Goal: Task Accomplishment & Management: Complete application form

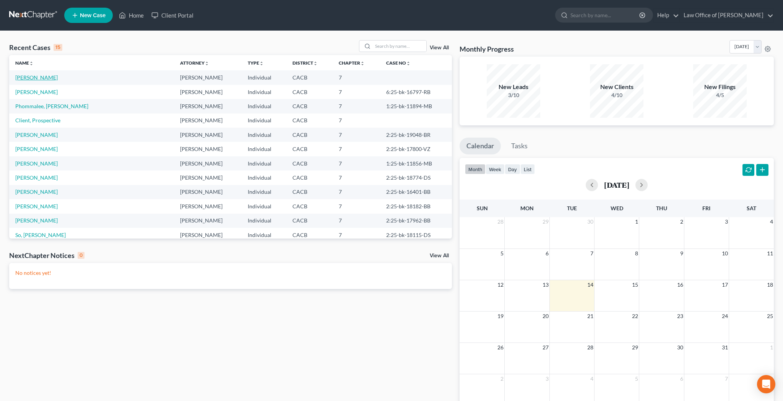
click at [37, 78] on link "[PERSON_NAME]" at bounding box center [36, 77] width 42 height 7
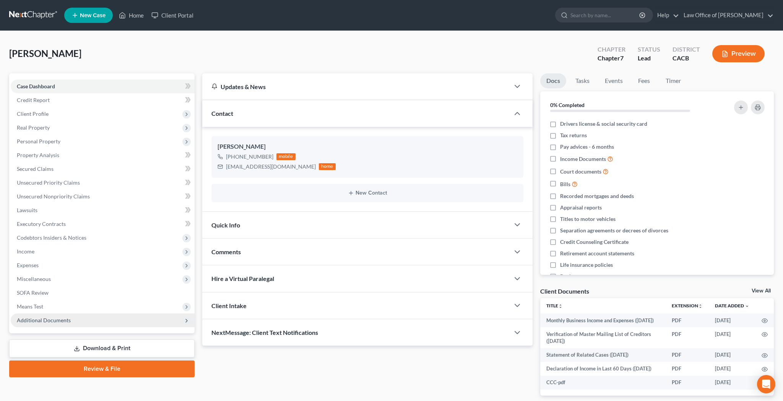
click at [82, 320] on span "Additional Documents" at bounding box center [103, 321] width 184 height 14
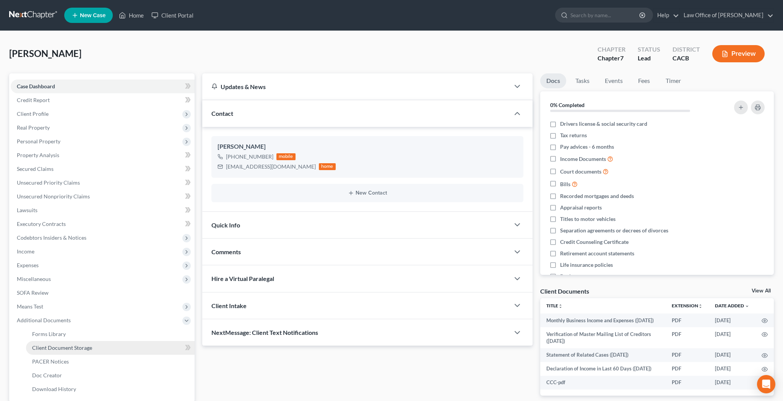
click at [82, 346] on span "Client Document Storage" at bounding box center [62, 348] width 60 height 7
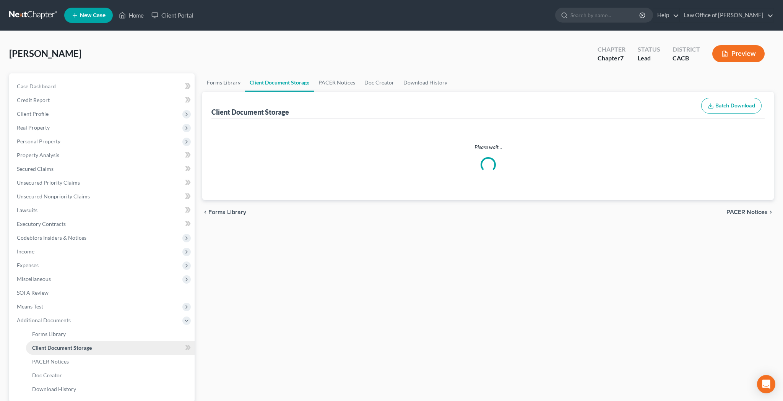
select select "10"
select select "30"
select select "65"
select select "59"
select select "70"
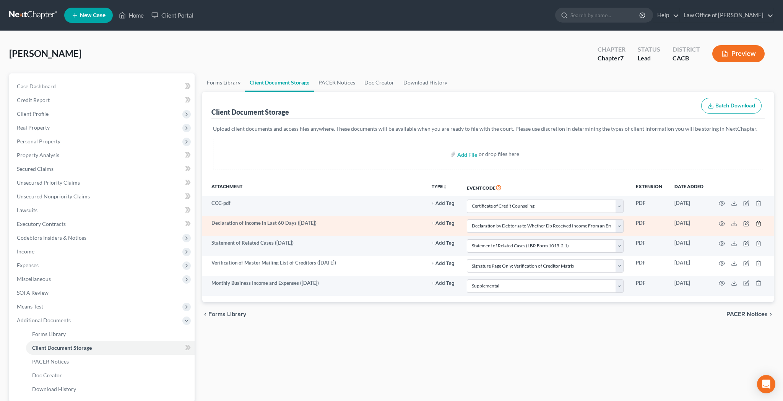
click at [758, 224] on line "button" at bounding box center [758, 224] width 0 height 2
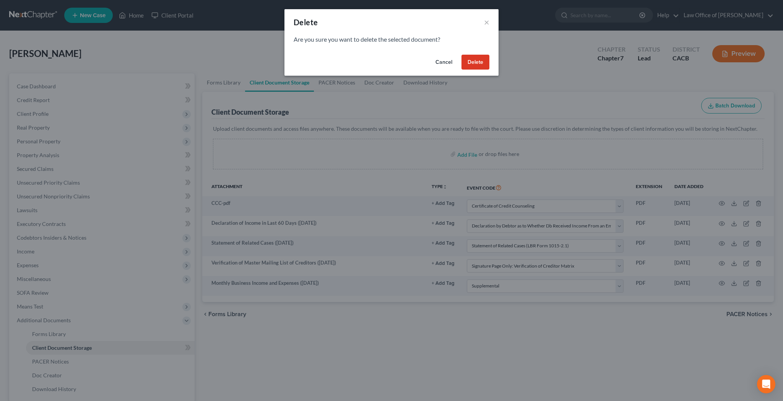
click at [475, 60] on button "Delete" at bounding box center [476, 62] width 28 height 15
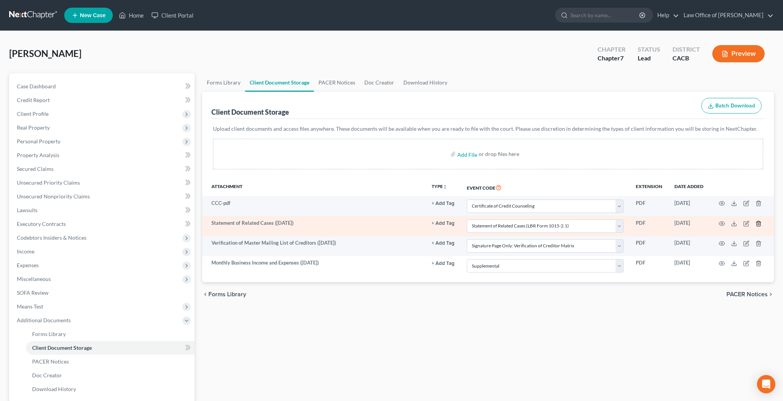
click at [759, 224] on line "button" at bounding box center [759, 224] width 0 height 2
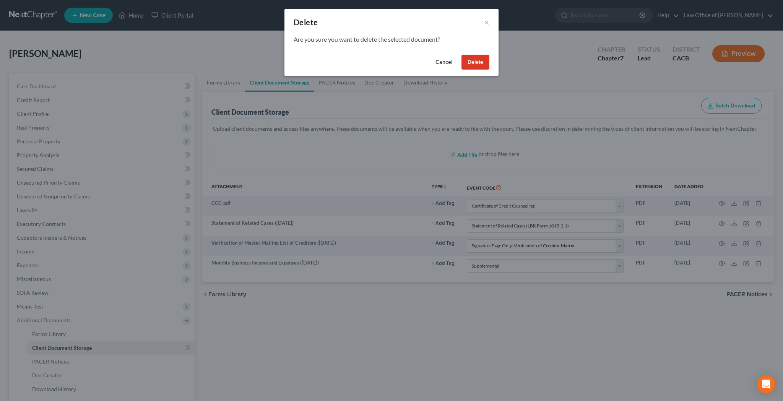
click at [485, 63] on button "Delete" at bounding box center [476, 62] width 28 height 15
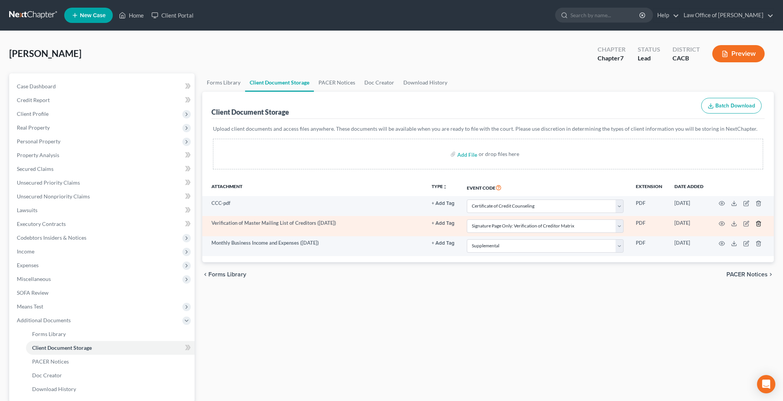
click at [759, 223] on icon "button" at bounding box center [759, 224] width 6 height 6
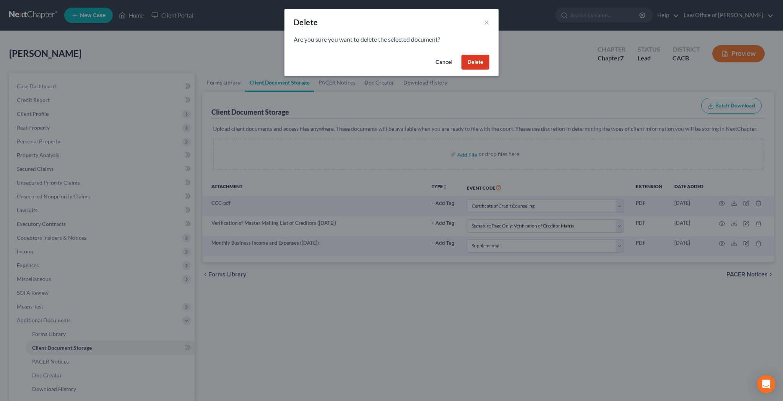
click at [477, 67] on button "Delete" at bounding box center [476, 62] width 28 height 15
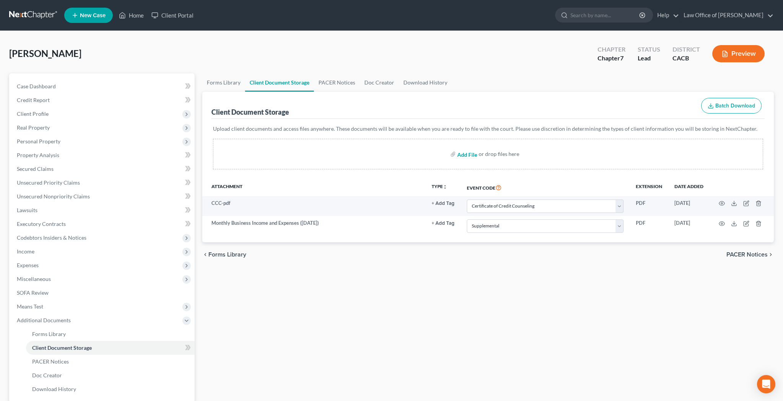
click at [470, 156] on input "file" at bounding box center [466, 154] width 18 height 14
type input "C:\fakepath\vp.pdf"
select select "10"
select select "70"
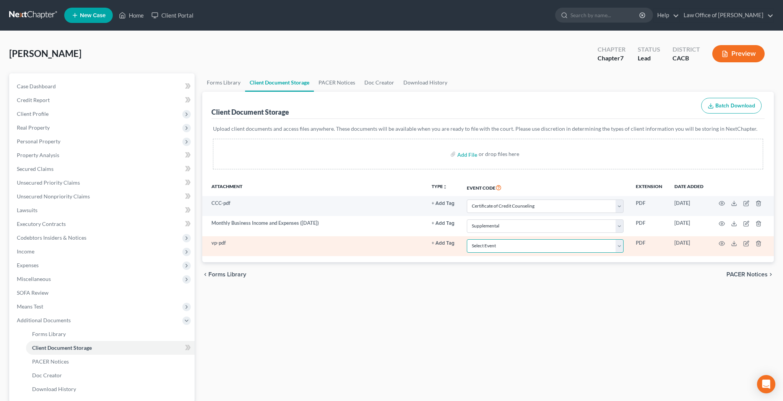
select select "60"
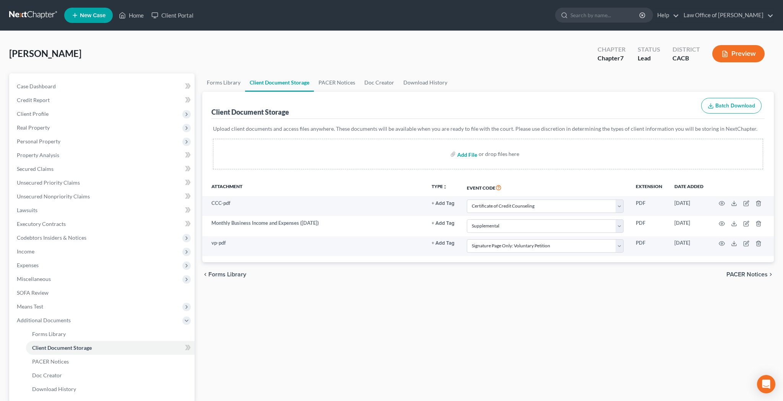
click at [473, 156] on input "file" at bounding box center [466, 154] width 18 height 14
type input "C:\fakepath\soaop.pdf"
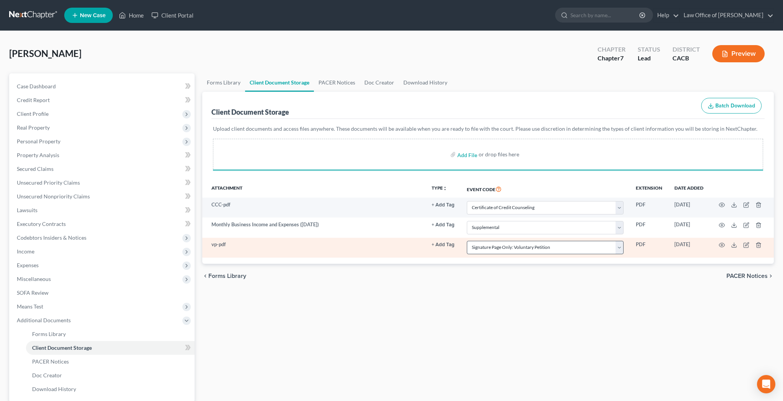
select select "10"
select select "70"
select select "60"
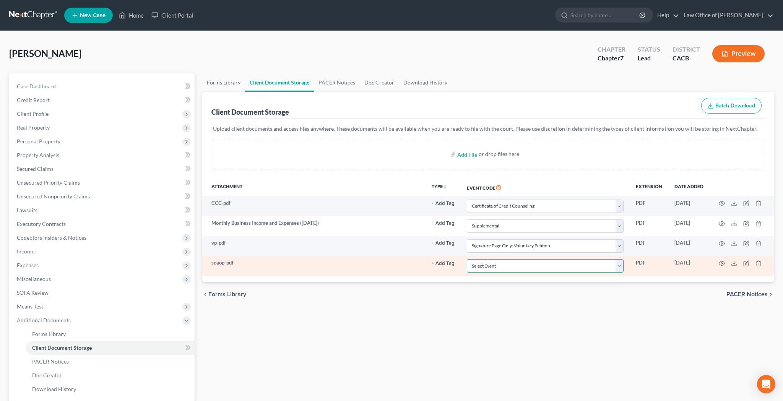
select select "61"
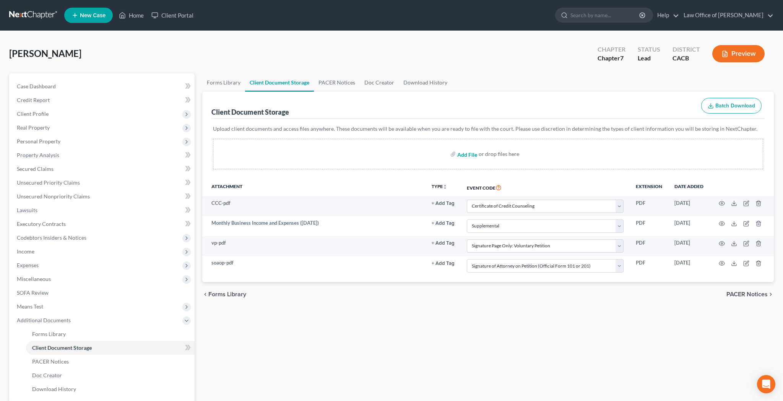
click at [466, 154] on input "file" at bounding box center [466, 154] width 18 height 14
type input "C:\fakepath\sorc.pdf"
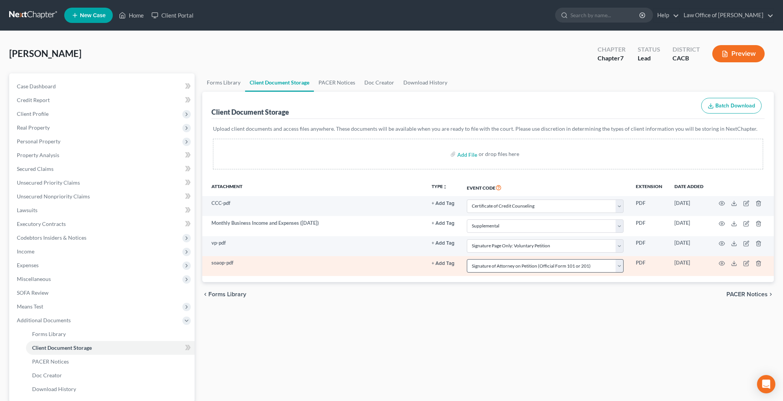
select select "10"
select select "70"
select select "60"
select select "61"
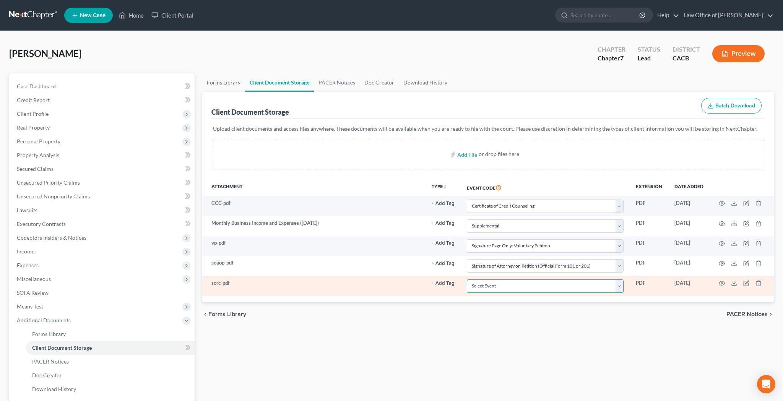
select select "65"
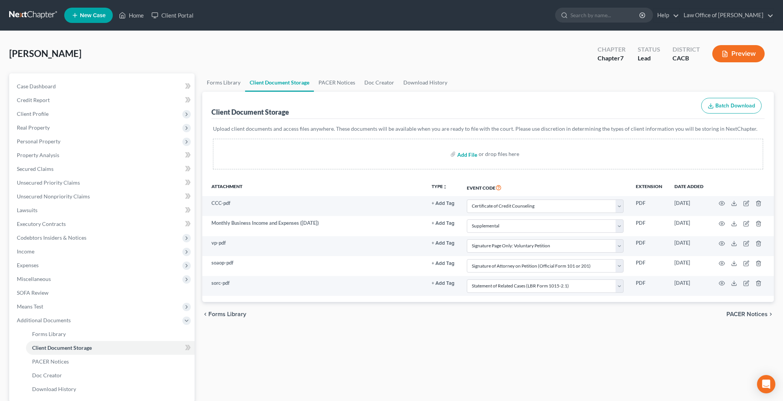
click at [472, 154] on input "file" at bounding box center [466, 154] width 18 height 14
type input "C:\fakepath\dos.pdf"
select select "10"
select select "70"
select select "60"
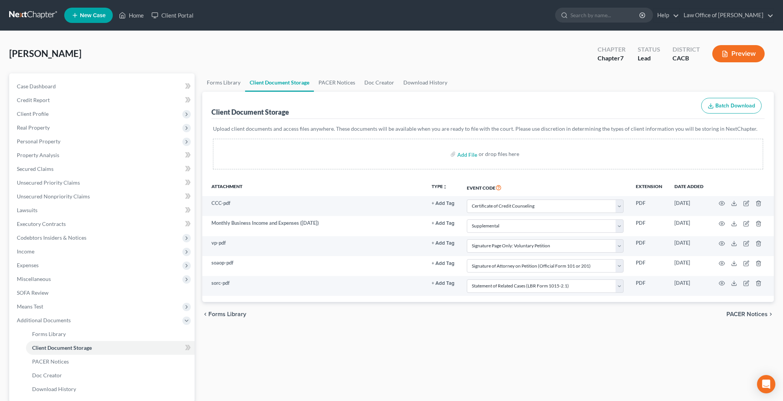
select select "61"
select select "65"
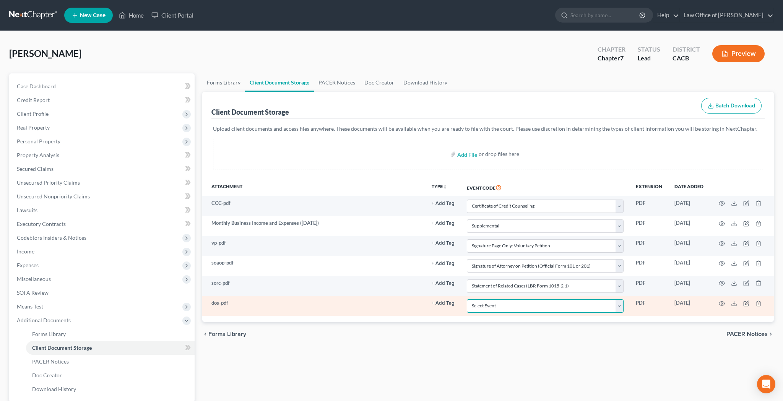
select select "56"
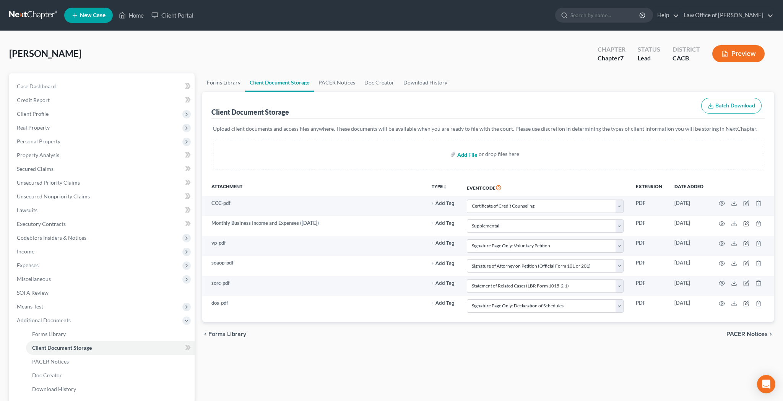
click at [470, 154] on input "file" at bounding box center [466, 154] width 18 height 14
type input "C:\fakepath\sofa.pdf"
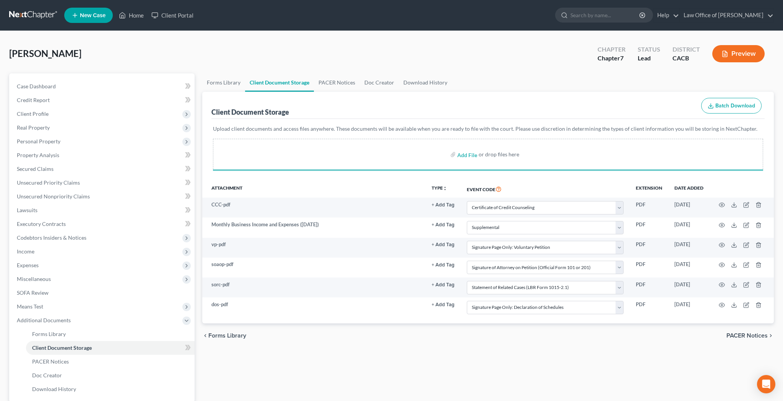
select select "10"
select select "70"
select select "60"
select select "61"
select select "65"
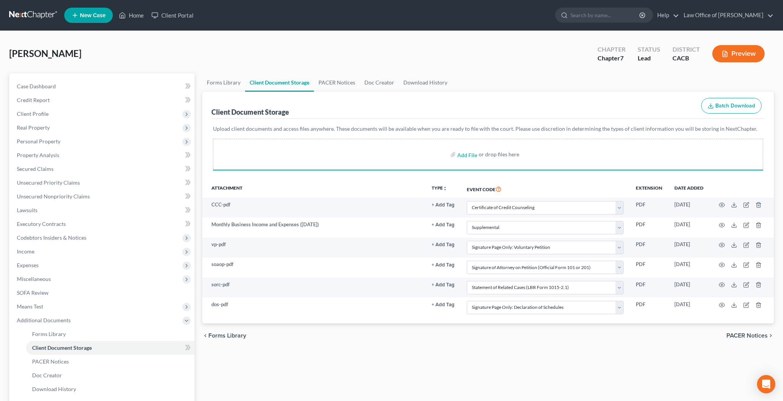
select select "56"
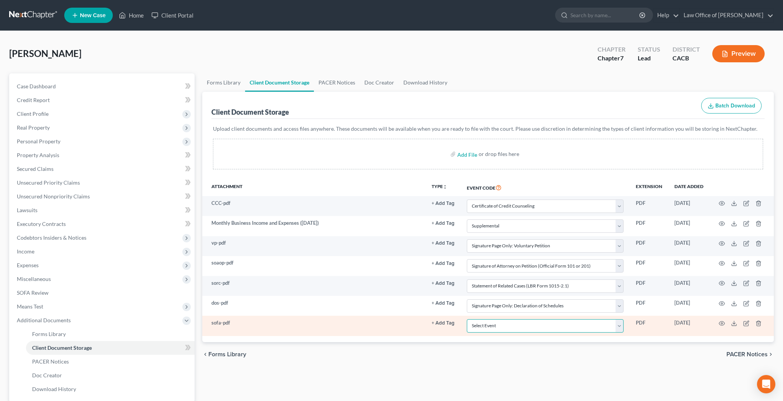
select select "57"
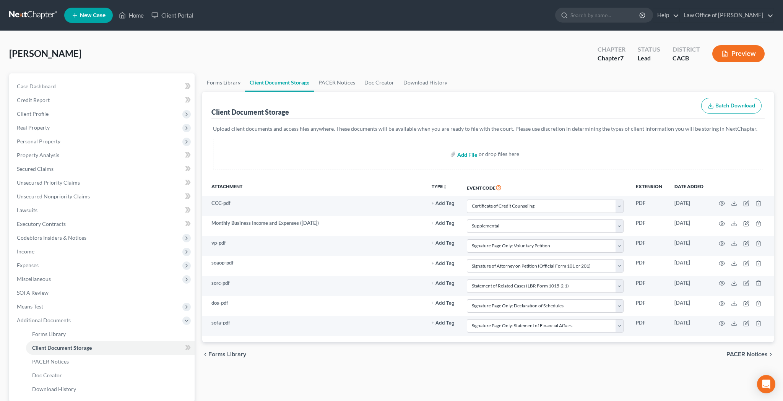
click at [464, 156] on input "file" at bounding box center [466, 154] width 18 height 14
type input "C:\fakepath\soi.pdf"
select select "10"
select select "70"
select select "60"
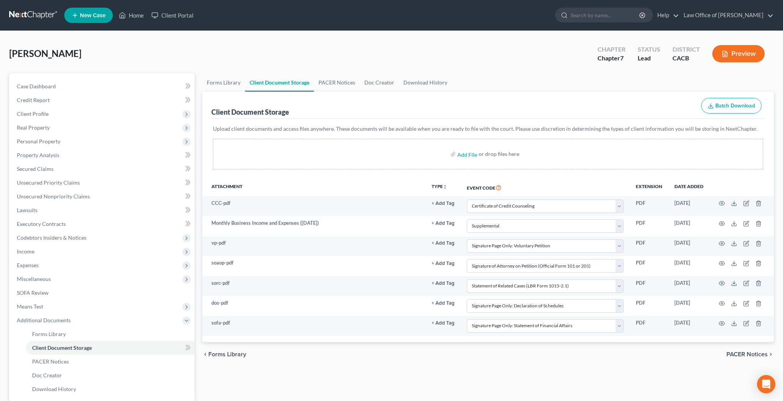
select select "61"
select select "65"
select select "56"
select select "57"
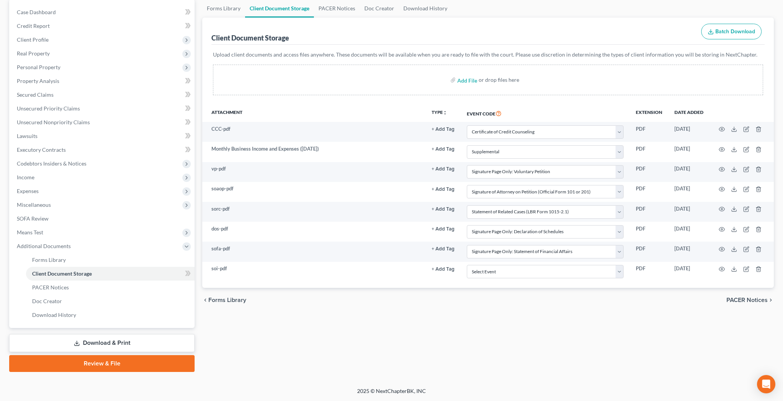
scroll to position [74, 0]
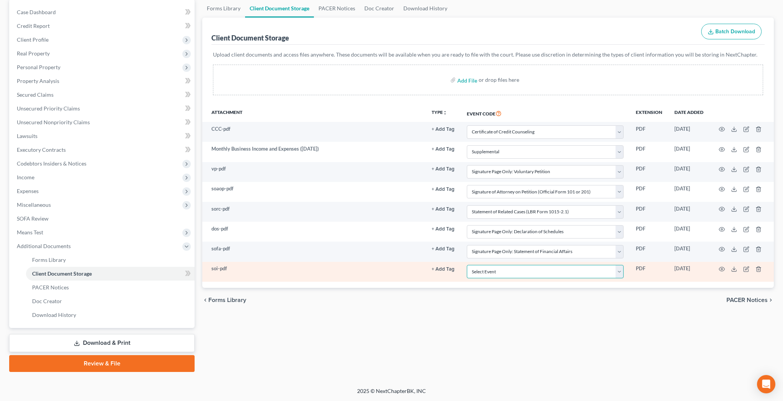
select select "58"
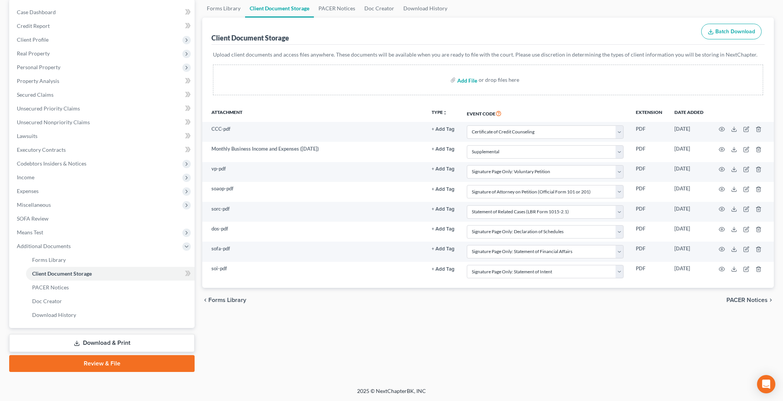
click at [474, 80] on input "file" at bounding box center [466, 80] width 18 height 14
type input "C:\fakepath\adoc.pdf"
select select "10"
select select "70"
select select "60"
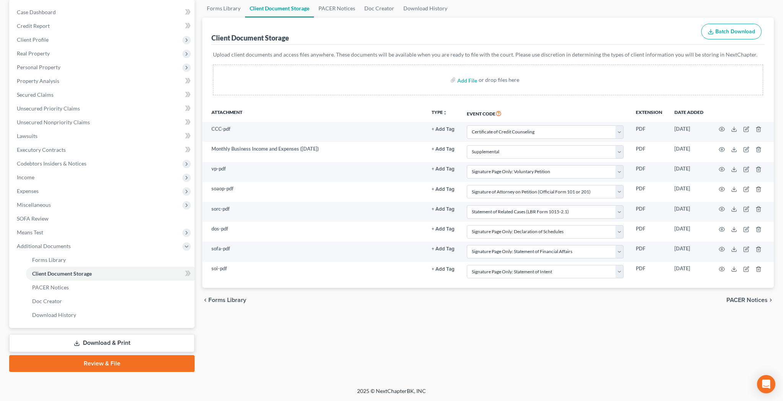
select select "61"
select select "65"
select select "56"
select select "57"
select select "58"
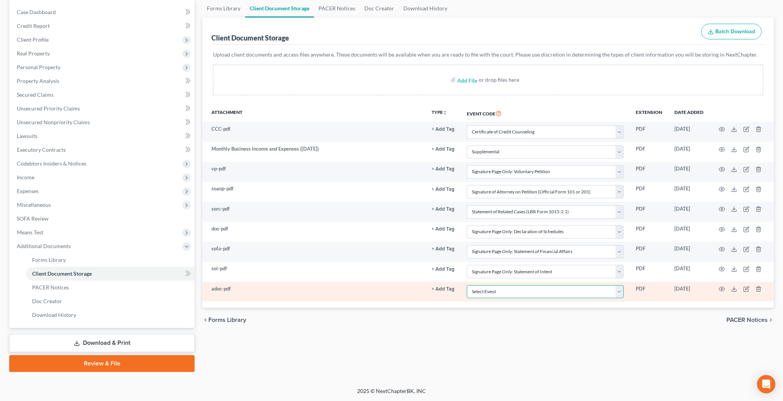
select select "51"
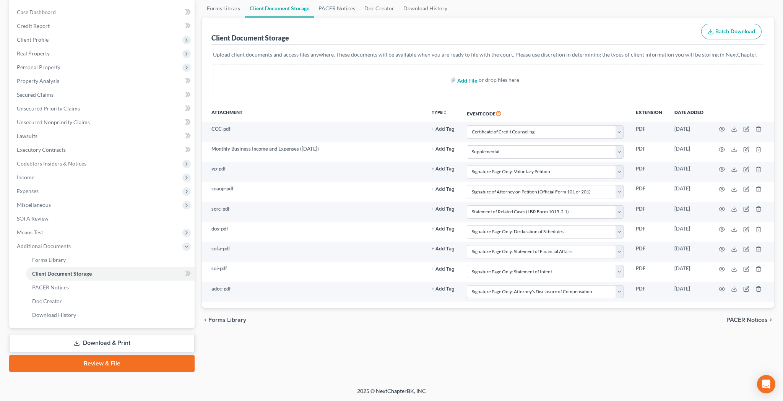
click at [468, 81] on input "file" at bounding box center [466, 80] width 18 height 14
type input "C:\fakepath\ch7.pdf"
select select "10"
select select "70"
select select "60"
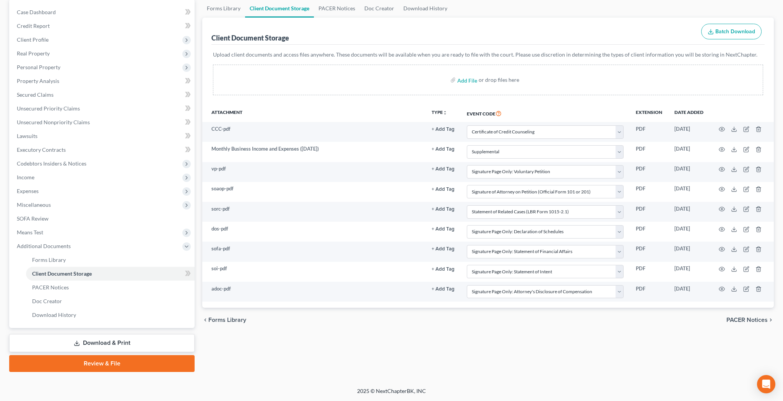
select select "61"
select select "65"
select select "56"
select select "57"
select select "58"
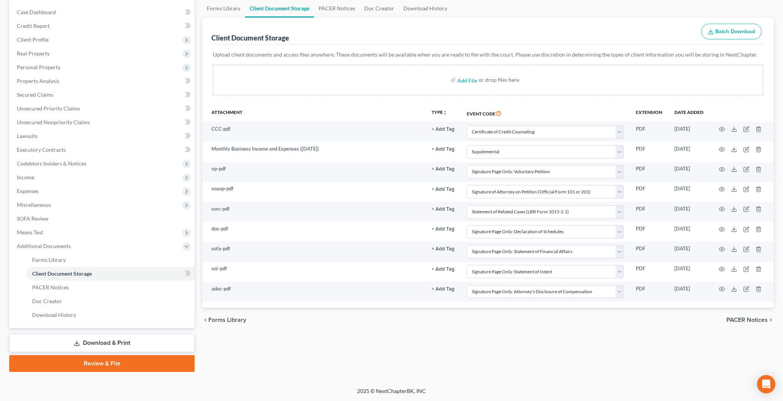
select select "51"
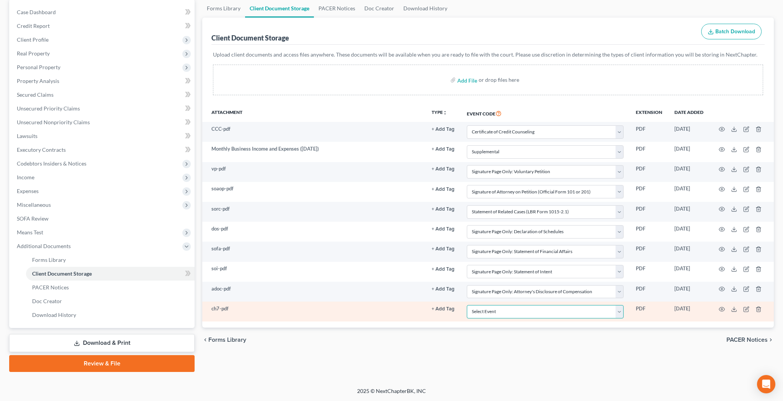
select select "55"
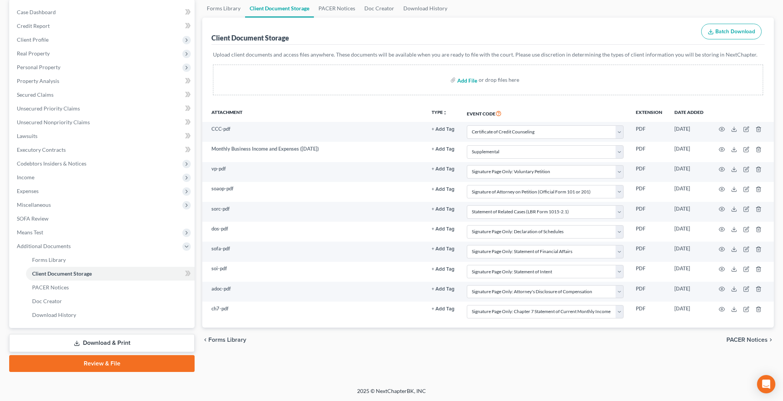
click at [472, 81] on input "file" at bounding box center [466, 80] width 18 height 14
type input "C:\fakepath\vocm.pdf"
select select "10"
select select "70"
select select "60"
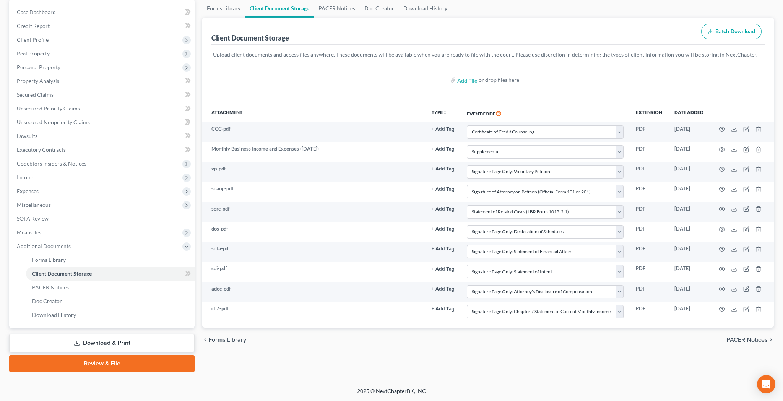
select select "61"
select select "65"
select select "56"
select select "57"
select select "58"
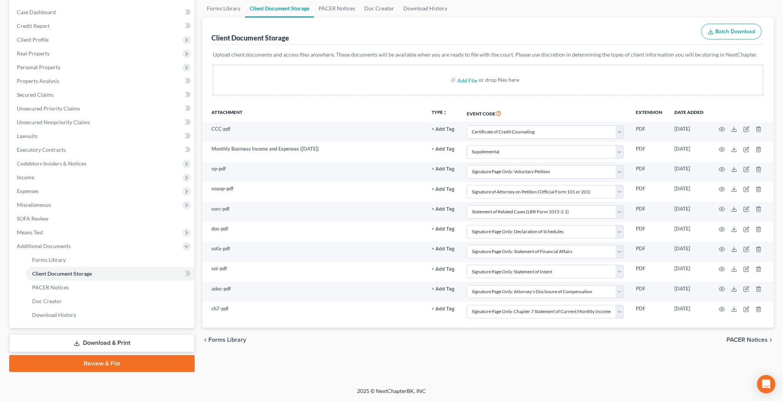
select select "51"
select select "55"
click at [472, 81] on input "file" at bounding box center [466, 80] width 18 height 14
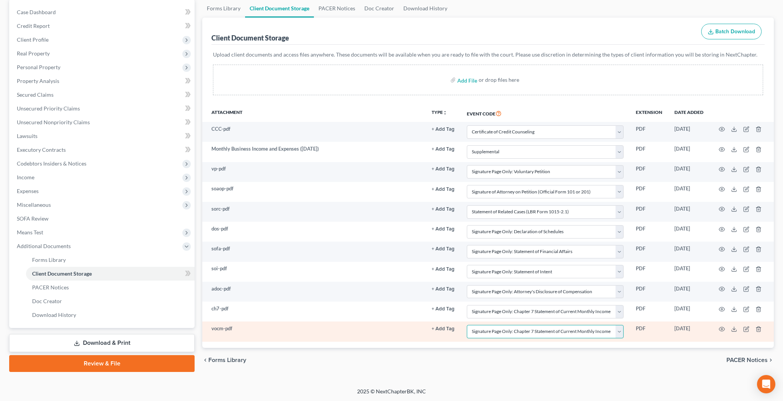
select select "59"
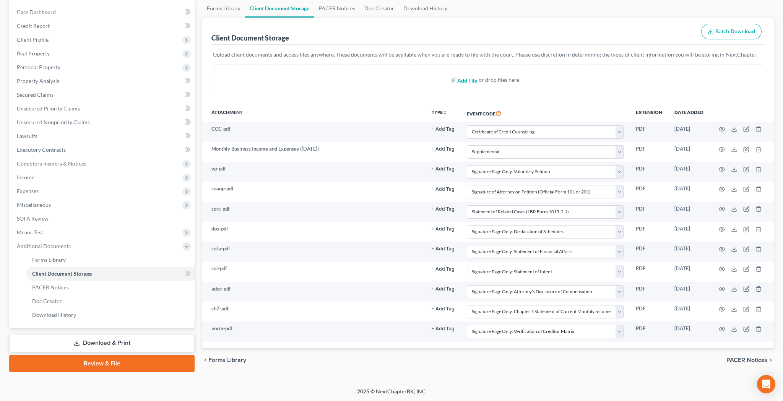
click at [470, 81] on input "file" at bounding box center [466, 80] width 18 height 14
type input "C:\fakepath\dbd.pdf"
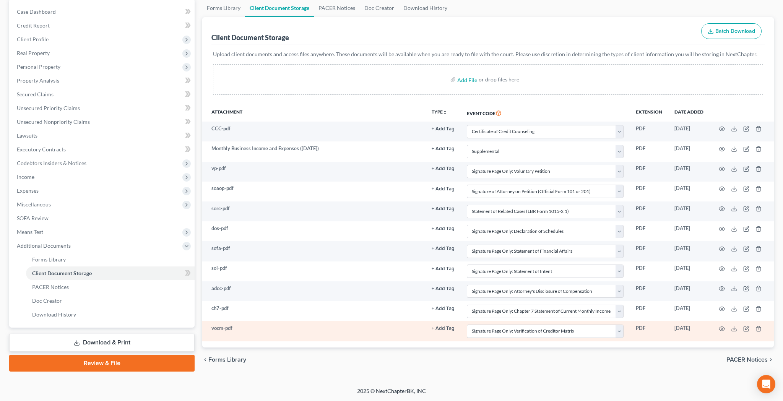
select select "10"
select select "70"
select select "60"
select select "61"
select select "65"
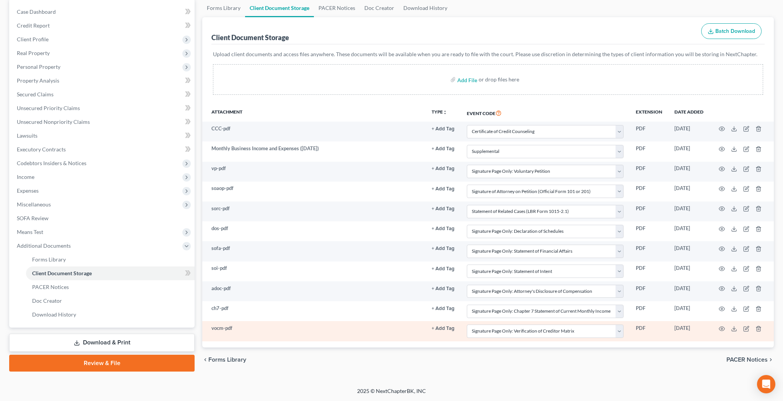
select select "56"
select select "57"
select select "58"
select select "51"
select select "55"
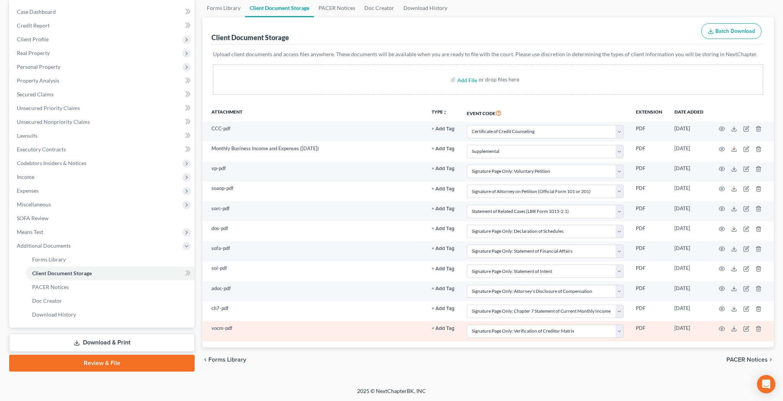
select select "59"
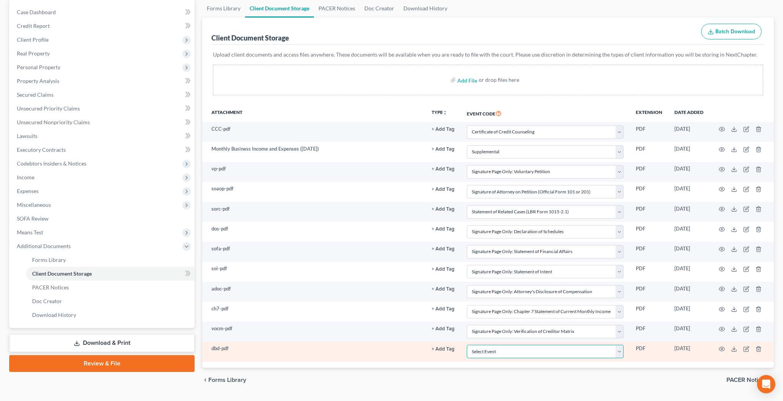
select select "30"
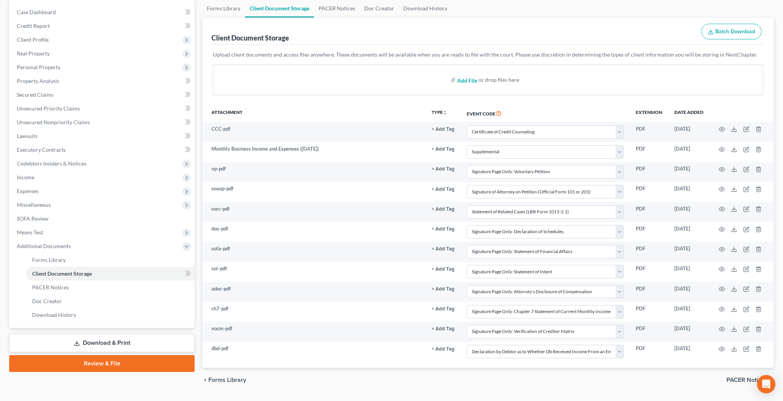
click at [467, 81] on input "file" at bounding box center [466, 80] width 18 height 14
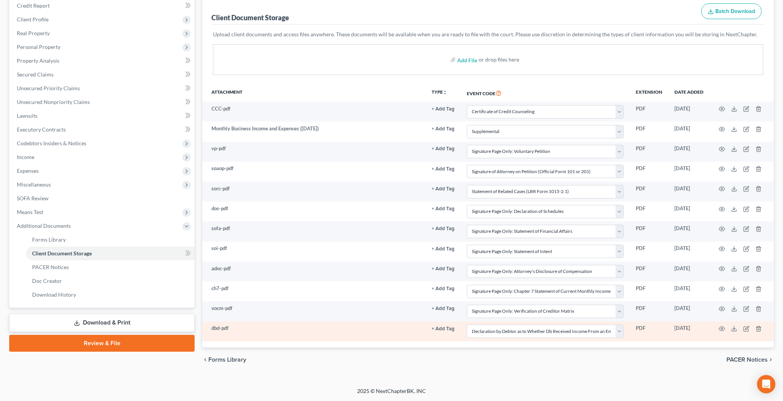
scroll to position [94, 0]
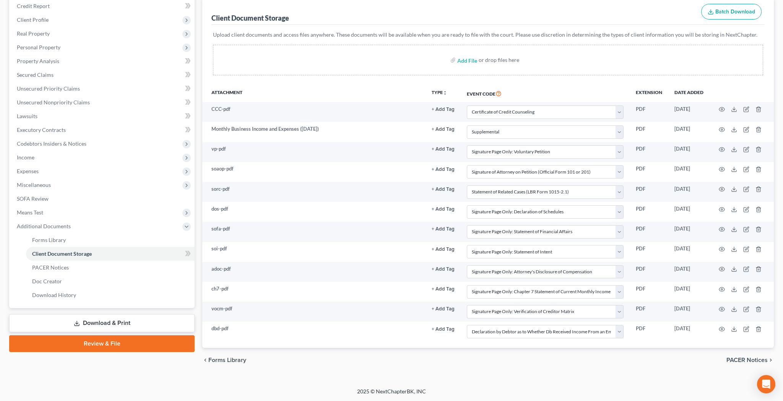
click at [108, 345] on link "Review & File" at bounding box center [101, 343] width 185 height 17
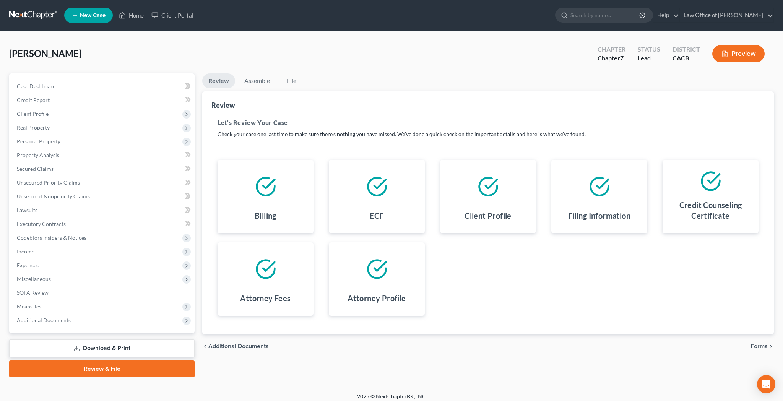
click at [760, 346] on span "Forms" at bounding box center [759, 346] width 17 height 6
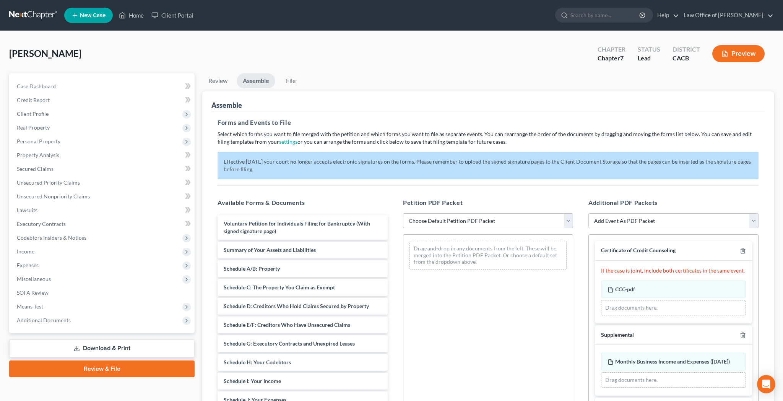
select select "2"
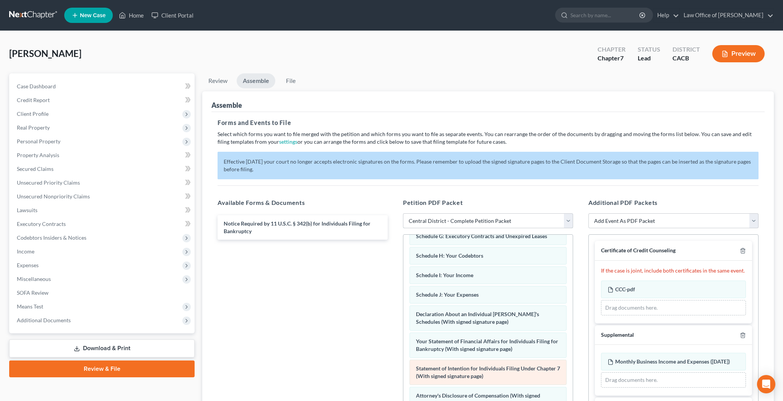
scroll to position [145, 0]
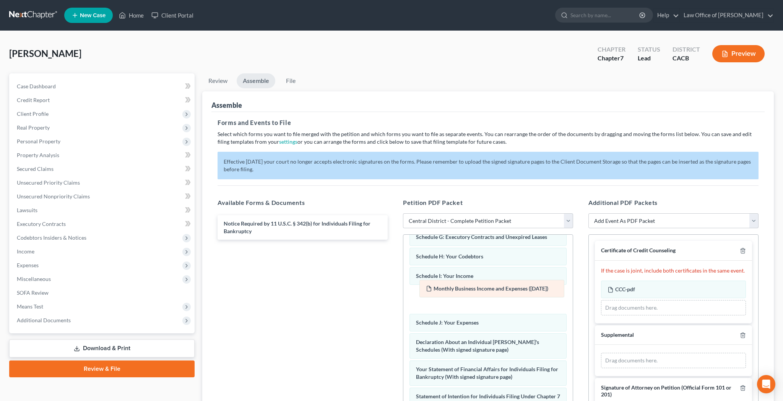
drag, startPoint x: 661, startPoint y: 362, endPoint x: 478, endPoint y: 290, distance: 196.4
click at [601, 353] on div "Monthly Business Income and Expenses ([DATE]) Amended Monthly Business Income a…" at bounding box center [673, 360] width 145 height 15
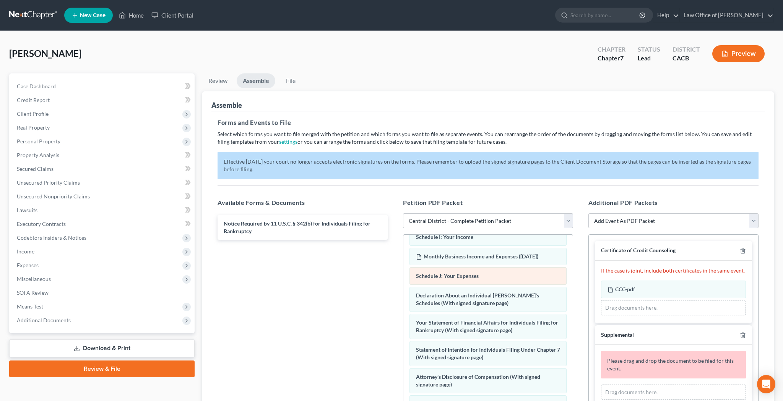
scroll to position [182, 0]
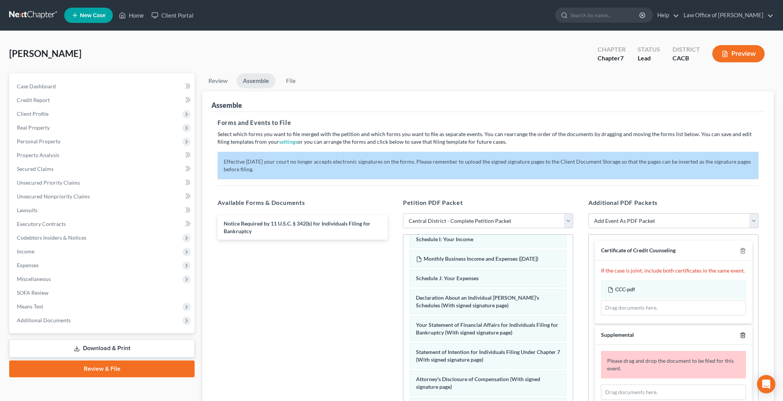
click at [743, 334] on polyline "button" at bounding box center [743, 334] width 5 height 0
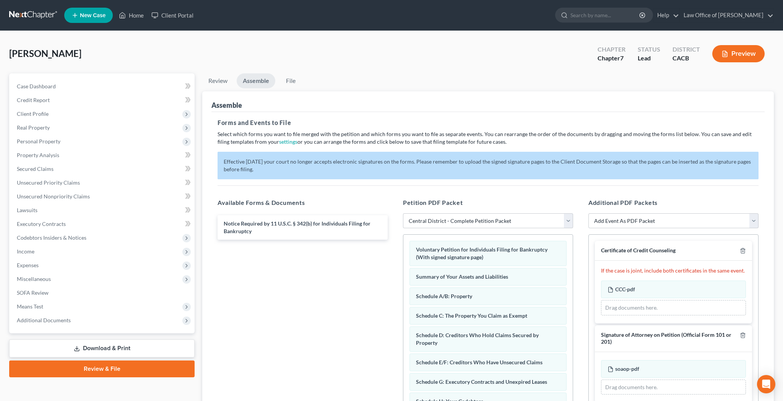
scroll to position [0, 0]
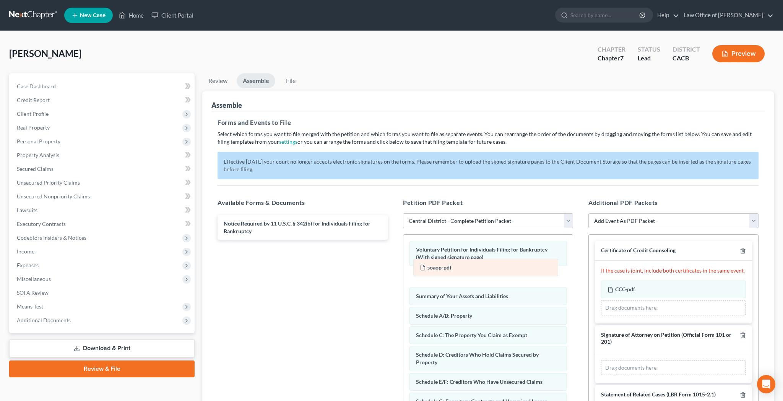
drag, startPoint x: 641, startPoint y: 367, endPoint x: 457, endPoint y: 273, distance: 207.1
click at [601, 360] on div "soaop-pdf Amended soaop-pdf soaop-pdf Amended soaop-pdf Drag documents here." at bounding box center [673, 367] width 145 height 15
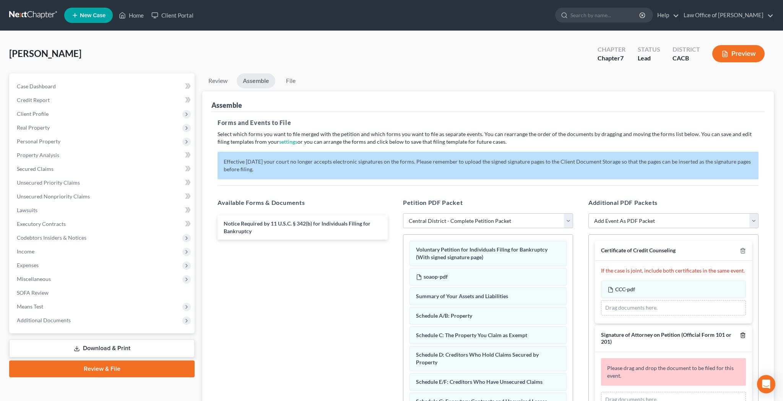
click at [743, 334] on polyline "button" at bounding box center [743, 334] width 5 height 0
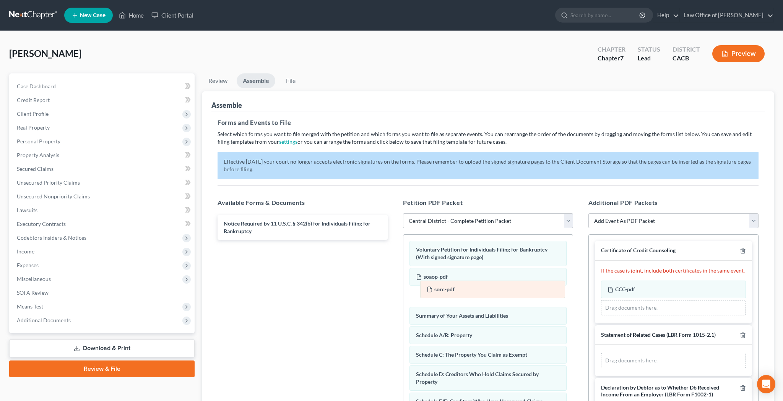
drag, startPoint x: 683, startPoint y: 363, endPoint x: 498, endPoint y: 296, distance: 196.6
click at [601, 353] on div "sorc-pdf Amended sorc-pdf sorc-pdf Amended sorc-pdf Drag documents here." at bounding box center [673, 360] width 145 height 15
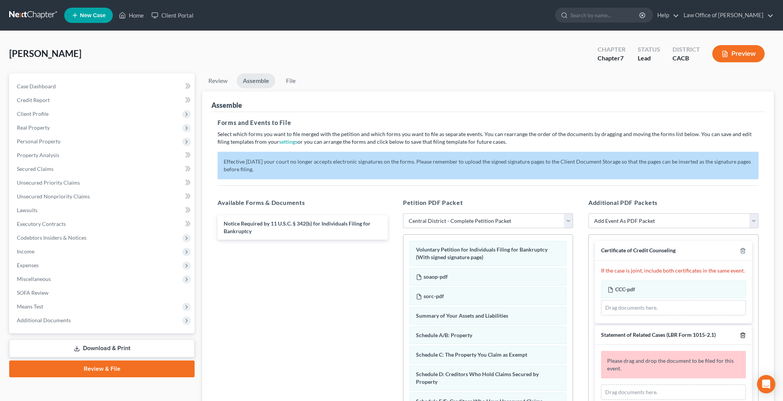
click at [744, 333] on icon "button" at bounding box center [743, 335] width 6 height 6
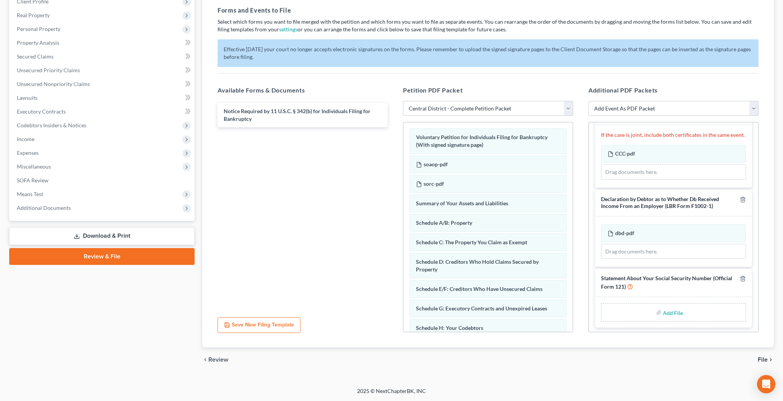
scroll to position [112, 0]
click at [670, 313] on input "file" at bounding box center [672, 313] width 18 height 14
type input "C:\fakepath\sosn.pdf"
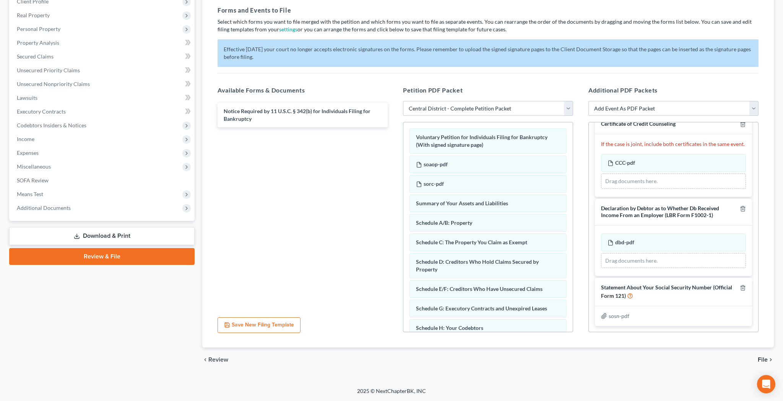
click at [766, 359] on span "File" at bounding box center [763, 360] width 10 height 6
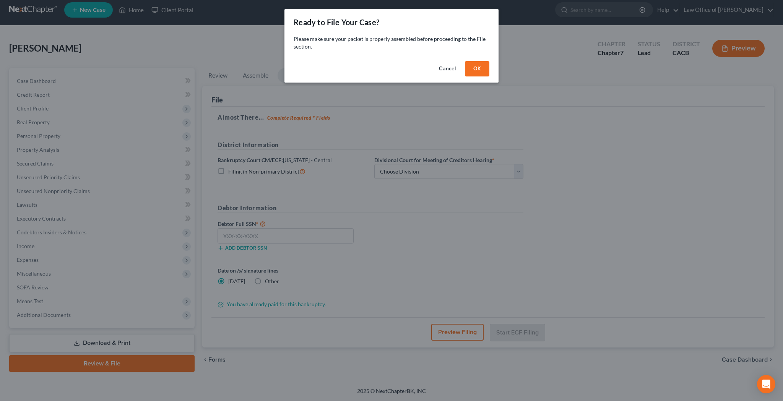
scroll to position [5, 0]
click at [481, 69] on button "OK" at bounding box center [477, 68] width 24 height 15
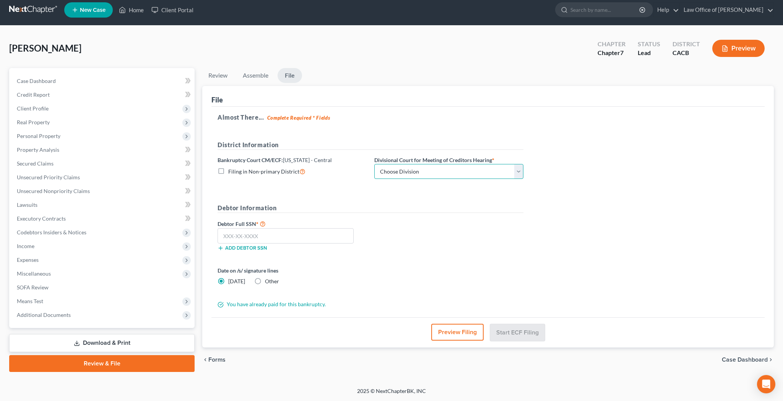
select select "1"
click at [317, 232] on input "text" at bounding box center [286, 235] width 136 height 15
type input "462-45-5105"
click at [454, 331] on button "Preview Filing" at bounding box center [458, 332] width 52 height 17
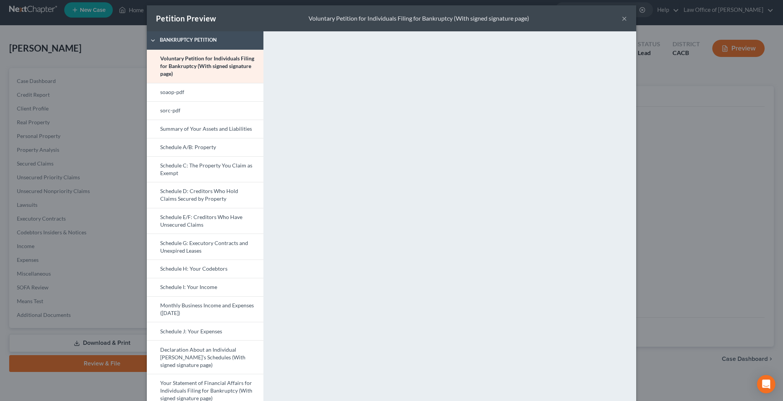
scroll to position [4, 0]
click at [164, 89] on link "soaop-pdf" at bounding box center [205, 92] width 117 height 18
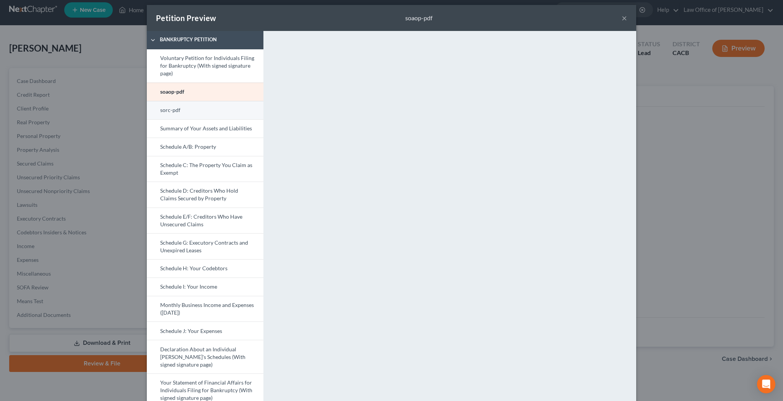
click at [224, 109] on link "sorc-pdf" at bounding box center [205, 110] width 117 height 18
click at [197, 292] on link "Schedule I: Your Income" at bounding box center [205, 287] width 117 height 18
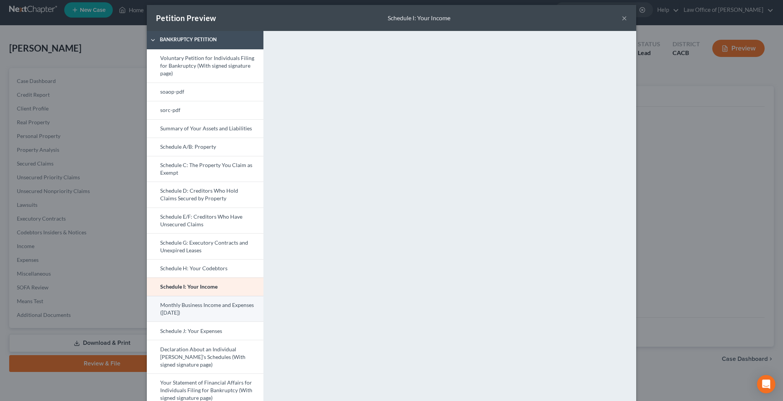
click at [221, 310] on link "Monthly Business Income and Expenses ([DATE])" at bounding box center [205, 309] width 117 height 26
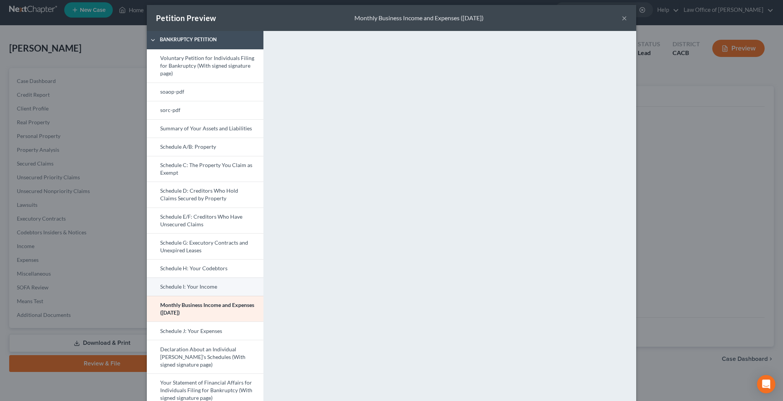
click at [213, 286] on link "Schedule I: Your Income" at bounding box center [205, 287] width 117 height 18
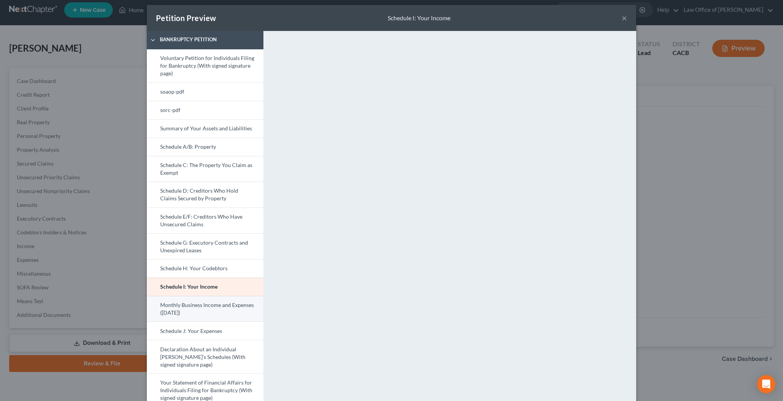
click at [200, 306] on link "Monthly Business Income and Expenses ([DATE])" at bounding box center [205, 309] width 117 height 26
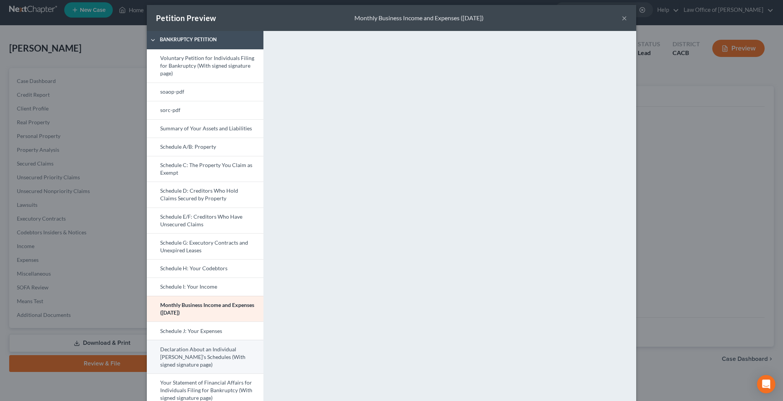
click at [208, 353] on link "Declaration About an Individual [PERSON_NAME]'s Schedules (With signed signatur…" at bounding box center [205, 357] width 117 height 34
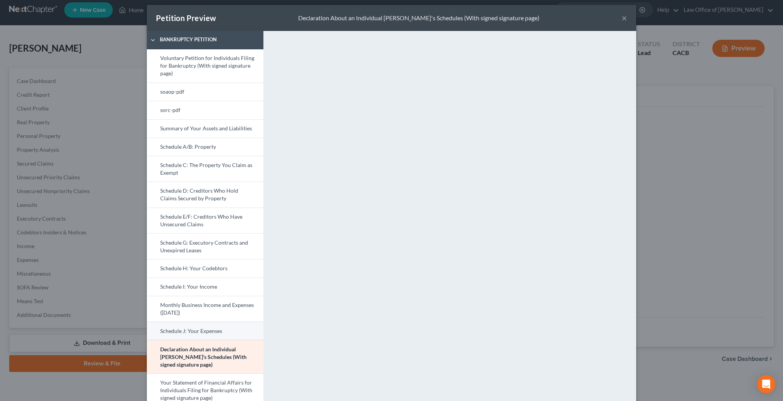
click at [229, 330] on link "Schedule J: Your Expenses" at bounding box center [205, 331] width 117 height 18
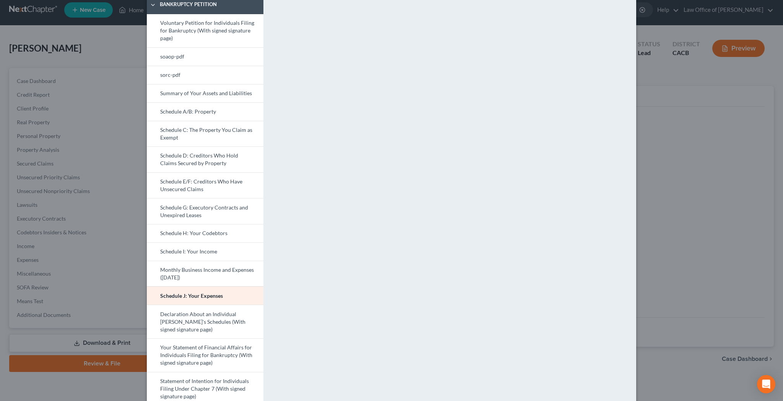
scroll to position [45, 0]
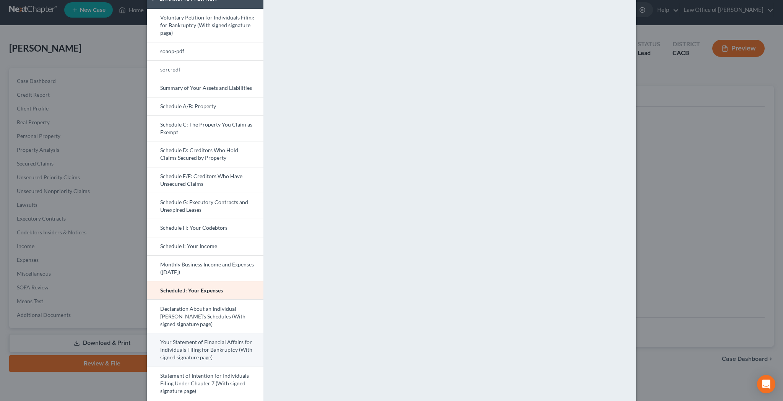
click at [214, 346] on link "Your Statement of Financial Affairs for Individuals Filing for Bankruptcy (With…" at bounding box center [205, 350] width 117 height 34
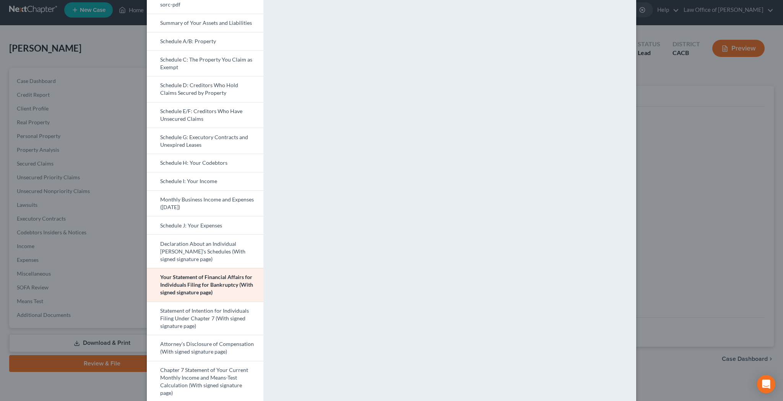
scroll to position [115, 0]
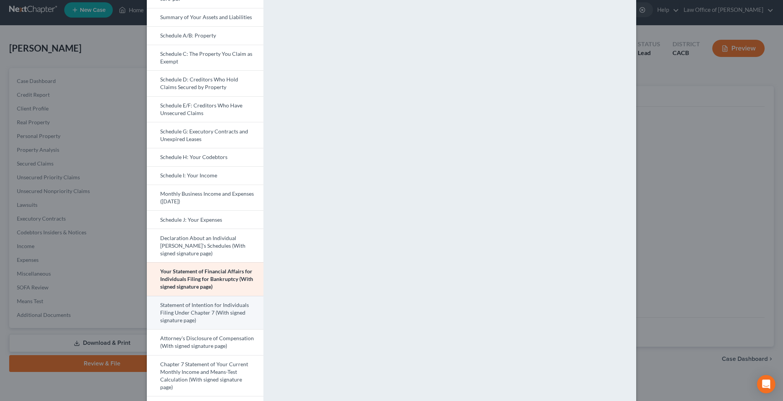
click at [216, 312] on link "Statement of Intention for Individuals Filing Under Chapter 7 (With signed sign…" at bounding box center [205, 313] width 117 height 34
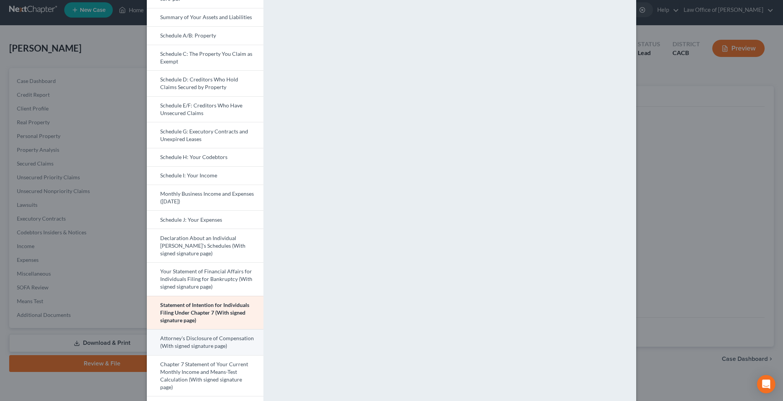
click at [236, 341] on link "Attorney's Disclosure of Compensation (With signed signature page)" at bounding box center [205, 342] width 117 height 26
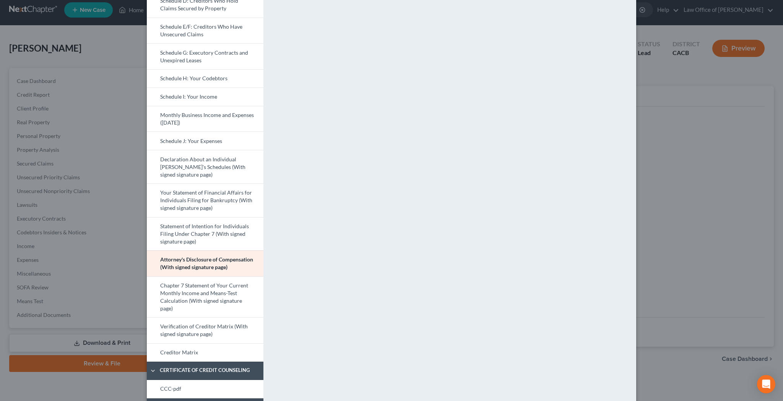
scroll to position [211, 0]
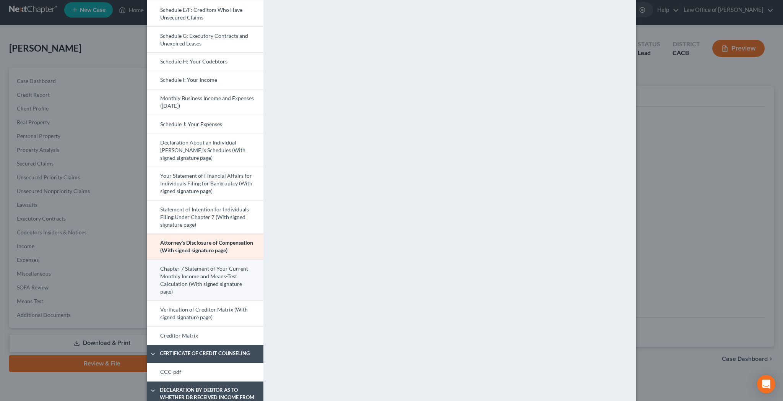
click at [217, 281] on link "Chapter 7 Statement of Your Current Monthly Income and Means-Test Calculation (…" at bounding box center [205, 280] width 117 height 41
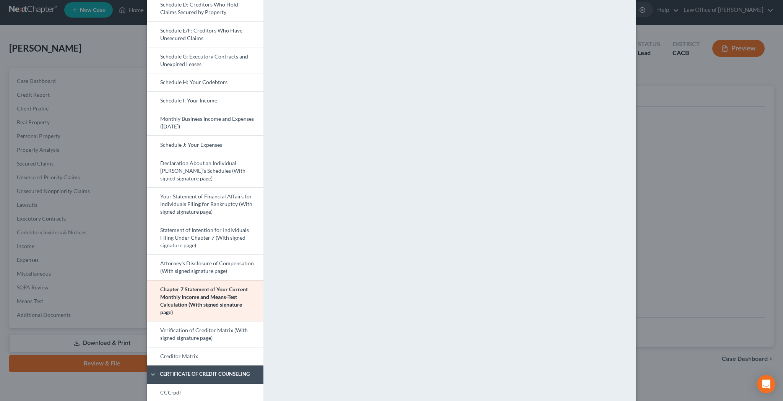
scroll to position [215, 0]
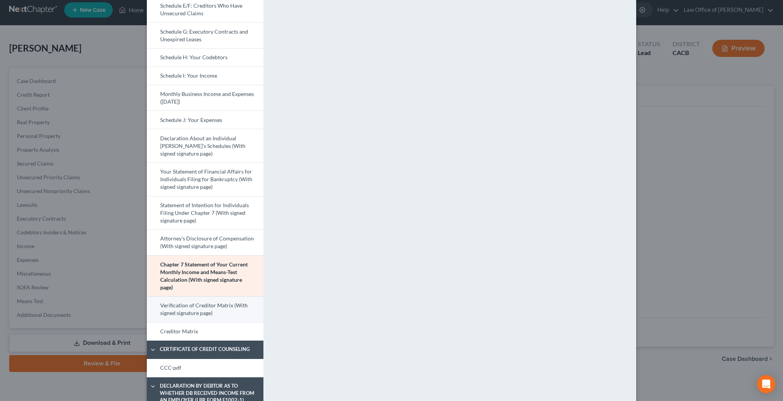
click at [229, 308] on link "Verification of Creditor Matrix (With signed signature page)" at bounding box center [205, 309] width 117 height 26
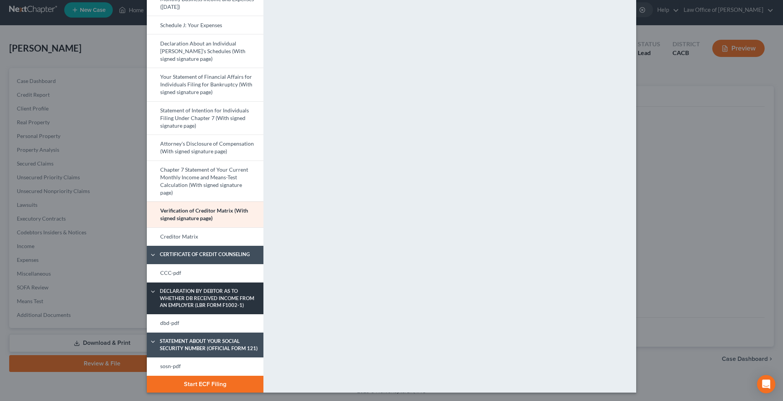
scroll to position [310, 0]
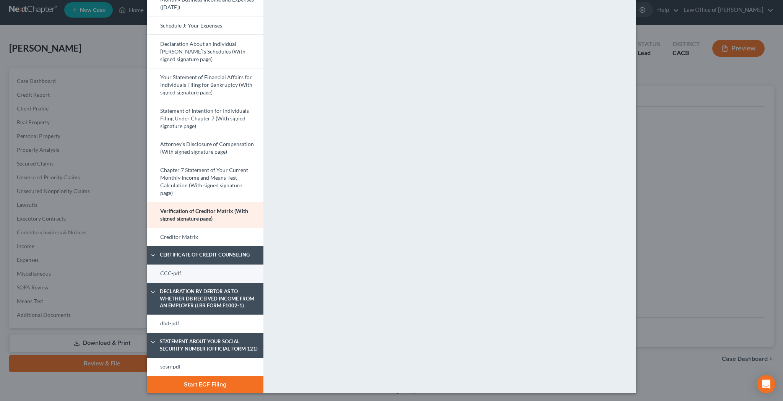
click at [228, 273] on link "CCC-pdf" at bounding box center [205, 274] width 117 height 18
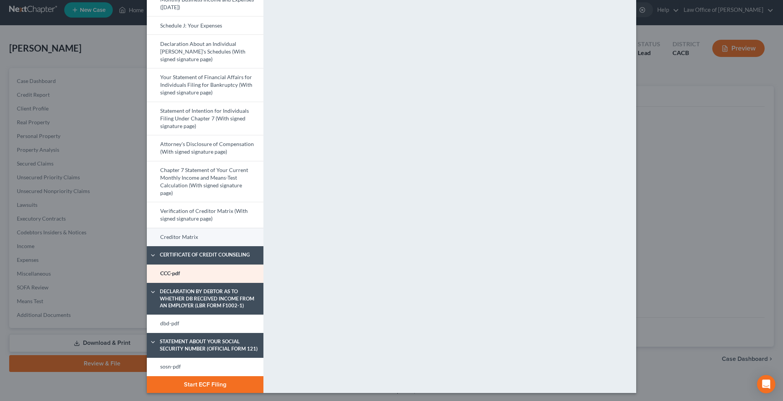
click at [231, 234] on link "Creditor Matrix" at bounding box center [205, 237] width 117 height 18
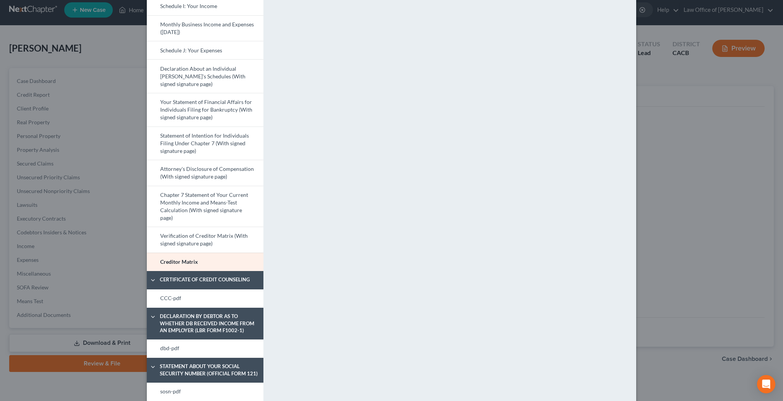
scroll to position [286, 0]
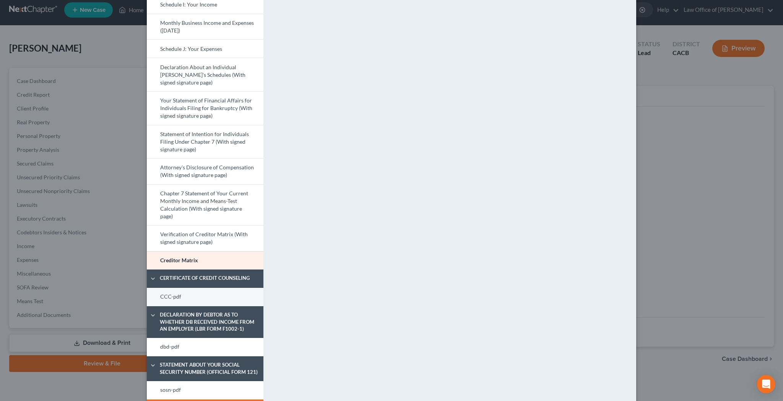
click at [237, 293] on link "CCC-pdf" at bounding box center [205, 297] width 117 height 18
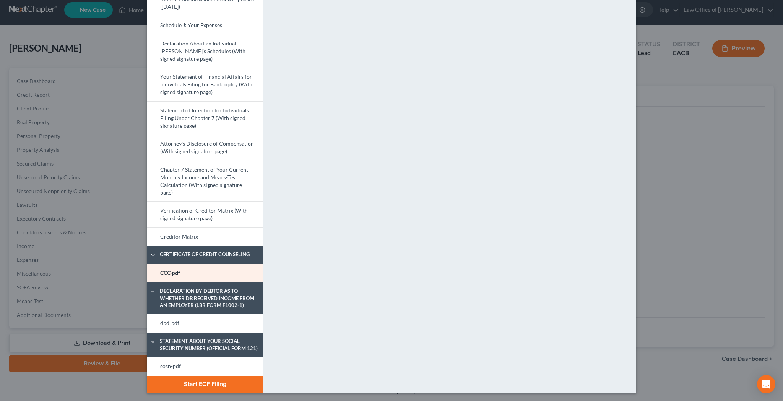
scroll to position [310, 0]
click at [228, 321] on link "dbd-pdf" at bounding box center [205, 324] width 117 height 18
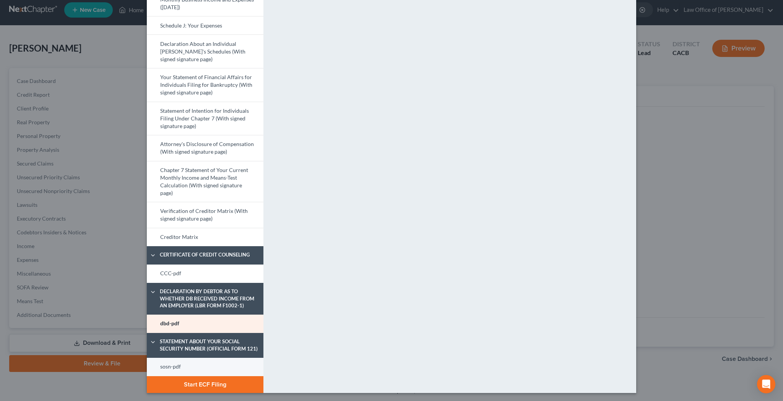
click at [219, 363] on link "sosn-pdf" at bounding box center [205, 367] width 117 height 18
click at [224, 383] on button "Start ECF Filing" at bounding box center [205, 384] width 117 height 17
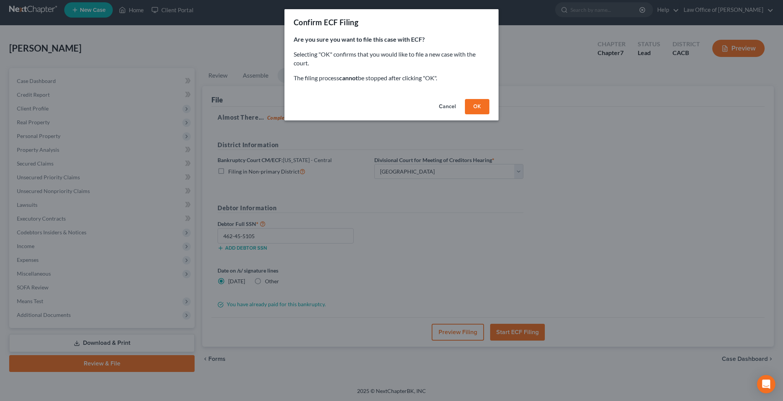
click at [475, 105] on button "OK" at bounding box center [477, 106] width 24 height 15
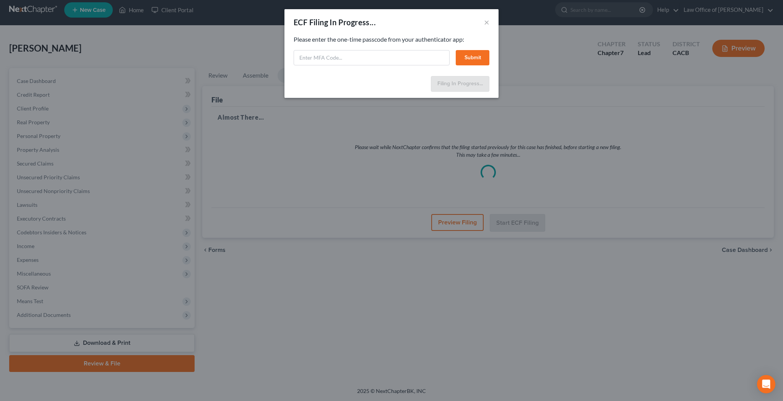
click at [380, 58] on input "text" at bounding box center [372, 57] width 156 height 15
paste input "322848"
type input "322848"
click at [470, 58] on button "Submit" at bounding box center [473, 57] width 34 height 15
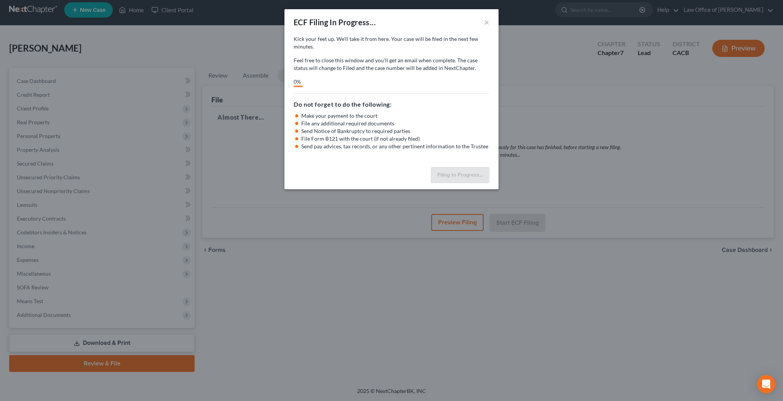
click at [487, 22] on button "×" at bounding box center [486, 22] width 5 height 9
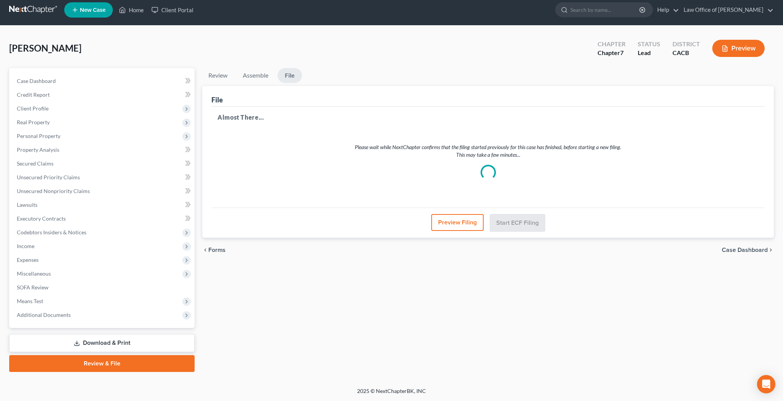
select select "1"
